Goal: Task Accomplishment & Management: Manage account settings

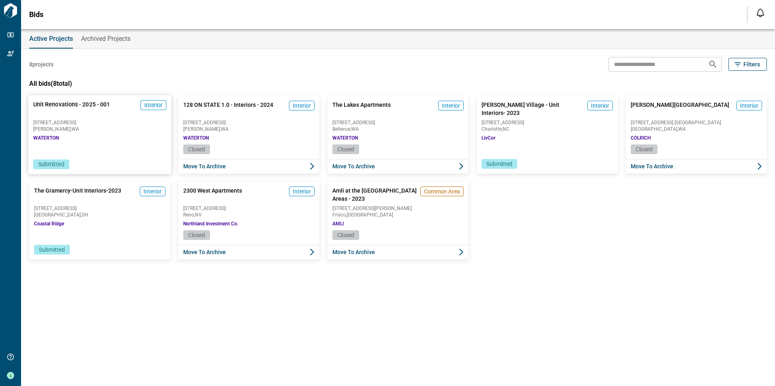
click at [113, 141] on div "Unit Renovations - 2025 - 001 Interior [STREET_ADDRESS][GEOGRAPHIC_DATA]" at bounding box center [99, 120] width 143 height 49
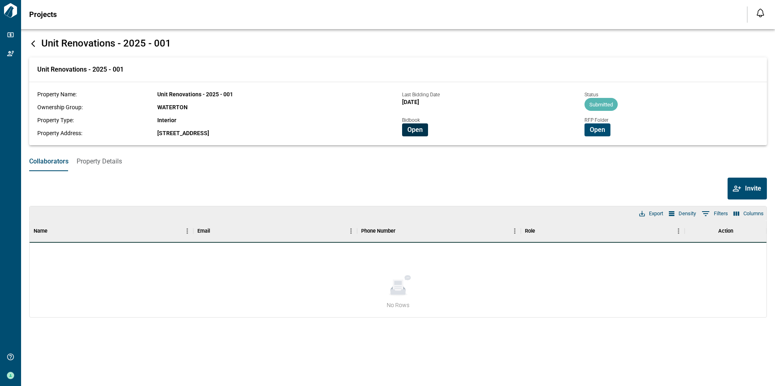
click at [413, 130] on span "Open" at bounding box center [414, 130] width 15 height 8
click at [595, 131] on span "Open" at bounding box center [596, 130] width 15 height 8
click at [593, 132] on span "Open" at bounding box center [596, 130] width 15 height 8
